Goal: Information Seeking & Learning: Learn about a topic

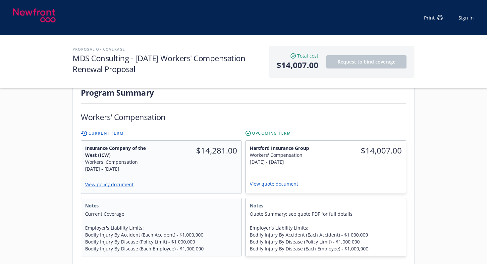
scroll to position [183, 0]
